Goal: Check status: Check status

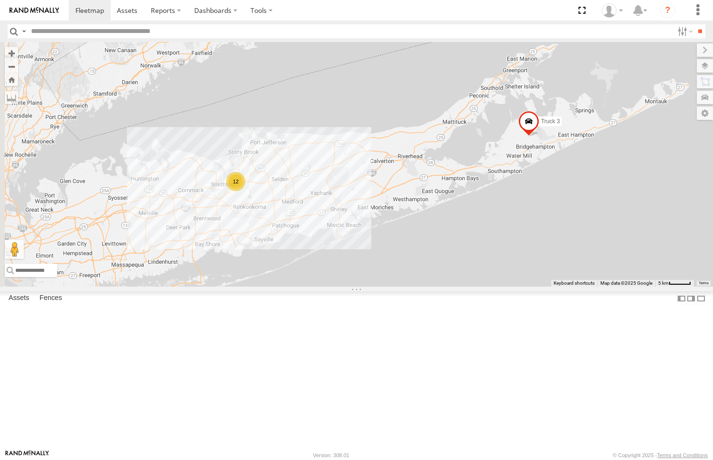
drag, startPoint x: 371, startPoint y: 254, endPoint x: 398, endPoint y: 250, distance: 27.6
click at [398, 250] on div "12 Truck 3" at bounding box center [356, 164] width 713 height 244
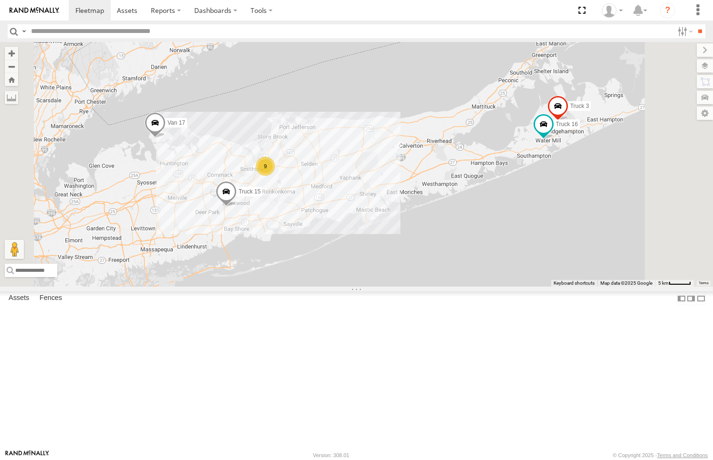
click at [0, 0] on div at bounding box center [0, 0] width 0 height 0
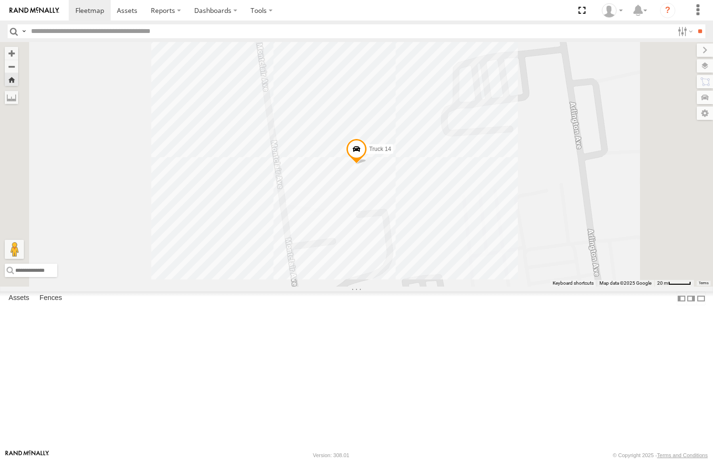
click at [0, 0] on div at bounding box center [0, 0] width 0 height 0
click at [0, 0] on link at bounding box center [0, 0] width 0 height 0
